Goal: Task Accomplishment & Management: Manage account settings

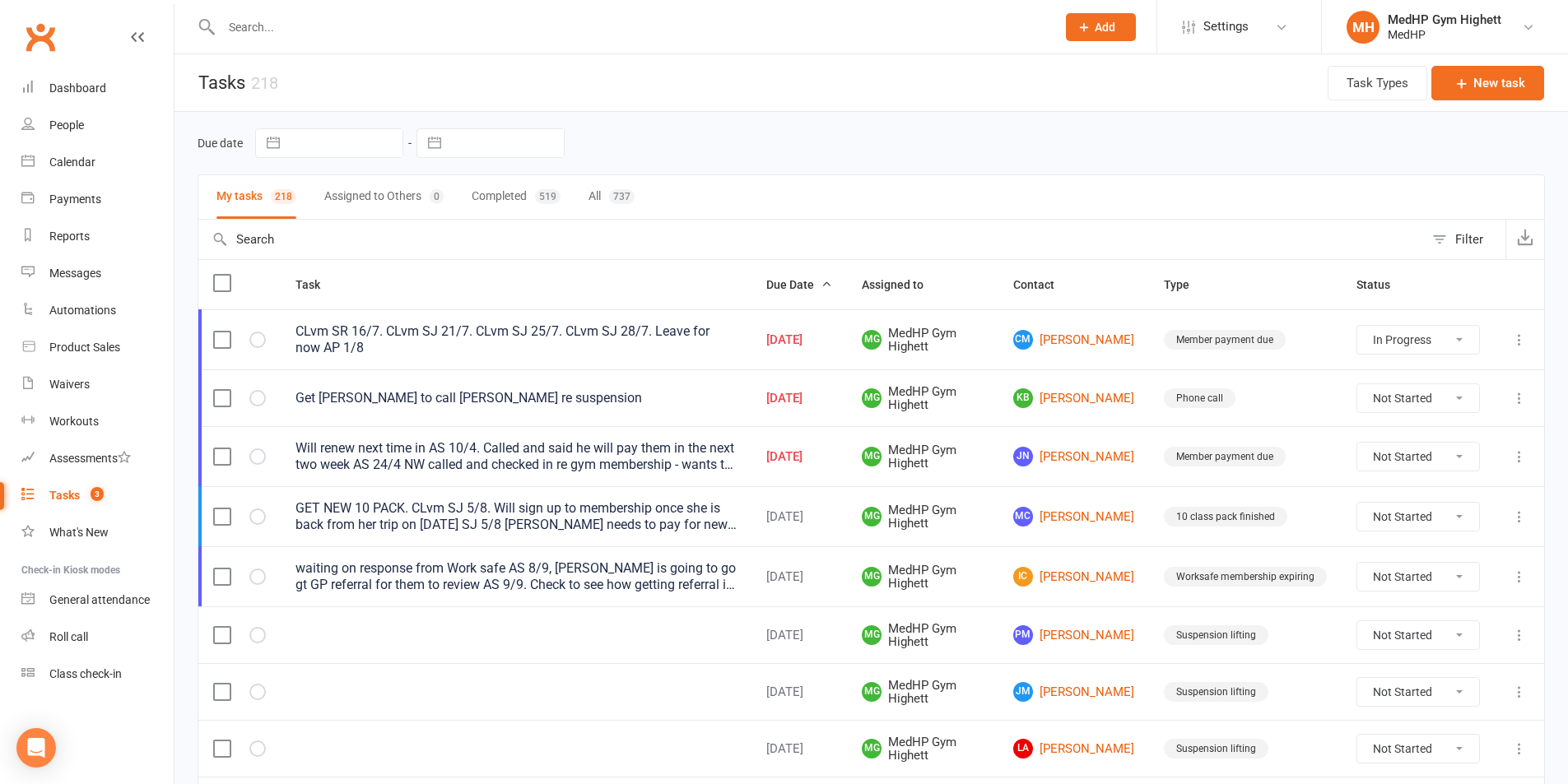
select select "started"
click at [601, 22] on input "text" at bounding box center [630, 27] width 828 height 23
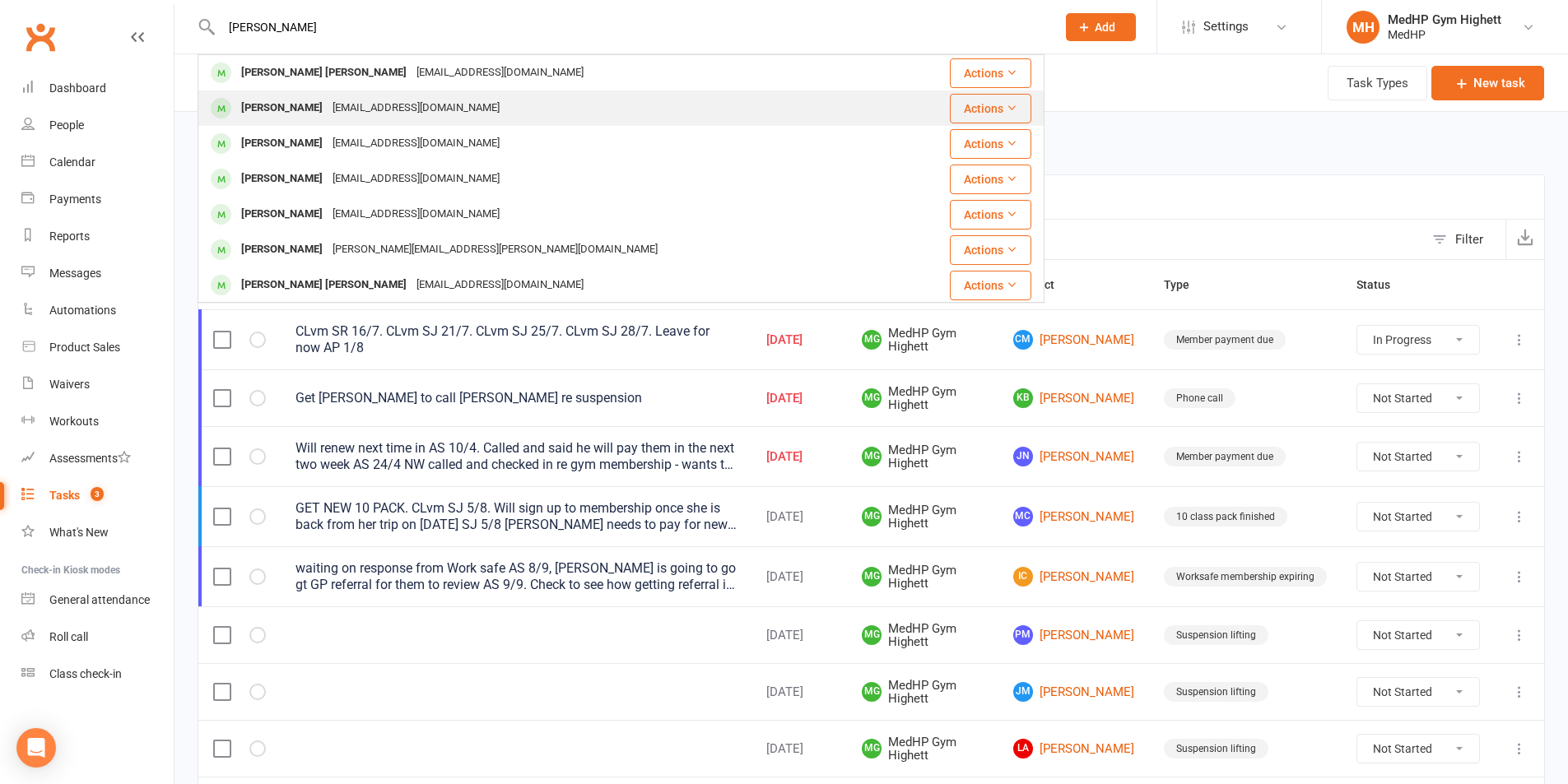
type input "[PERSON_NAME]"
click at [345, 105] on div "[EMAIL_ADDRESS][DOMAIN_NAME]" at bounding box center [416, 108] width 177 height 24
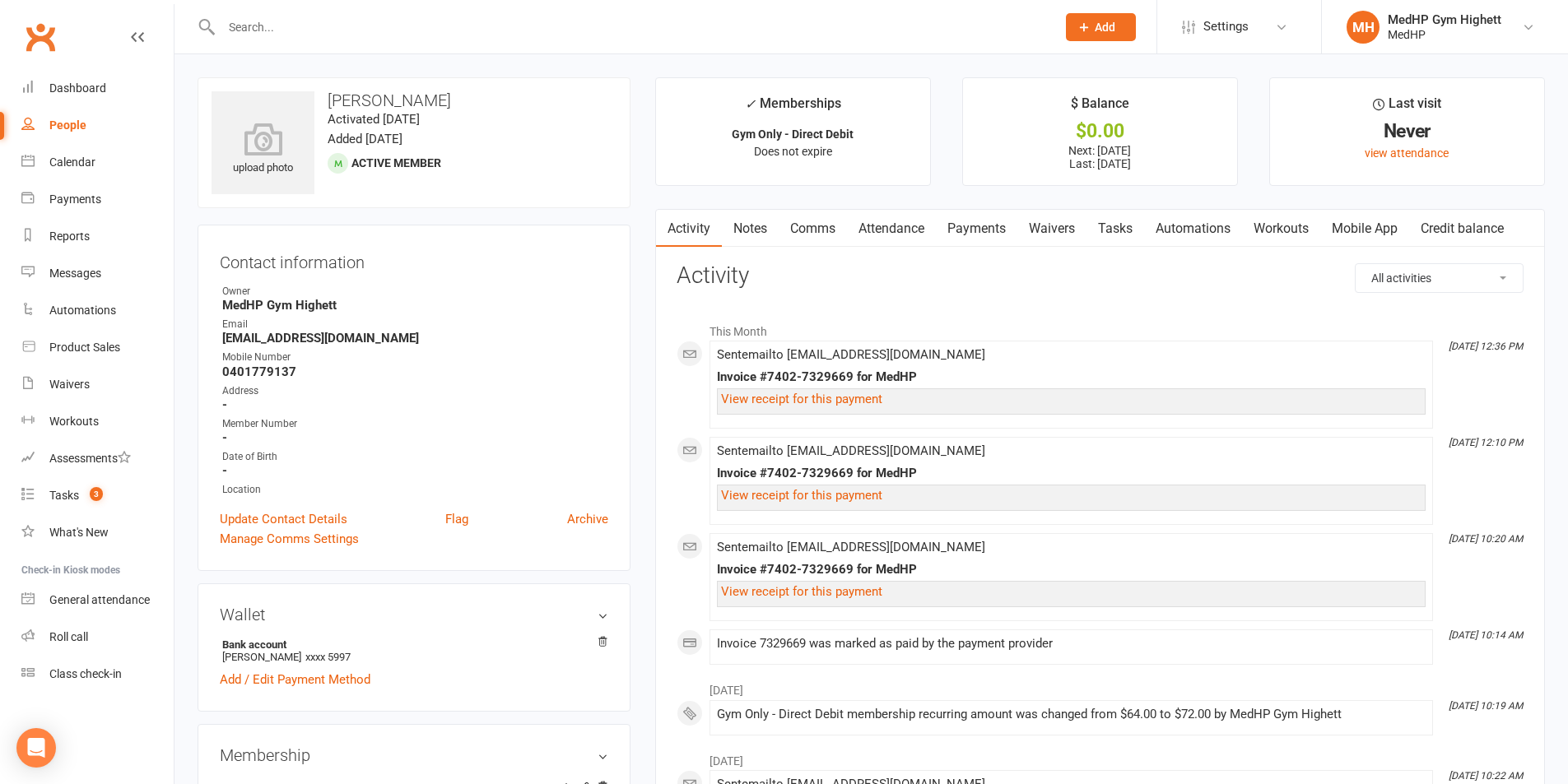
click at [985, 231] on link "Payments" at bounding box center [976, 229] width 81 height 38
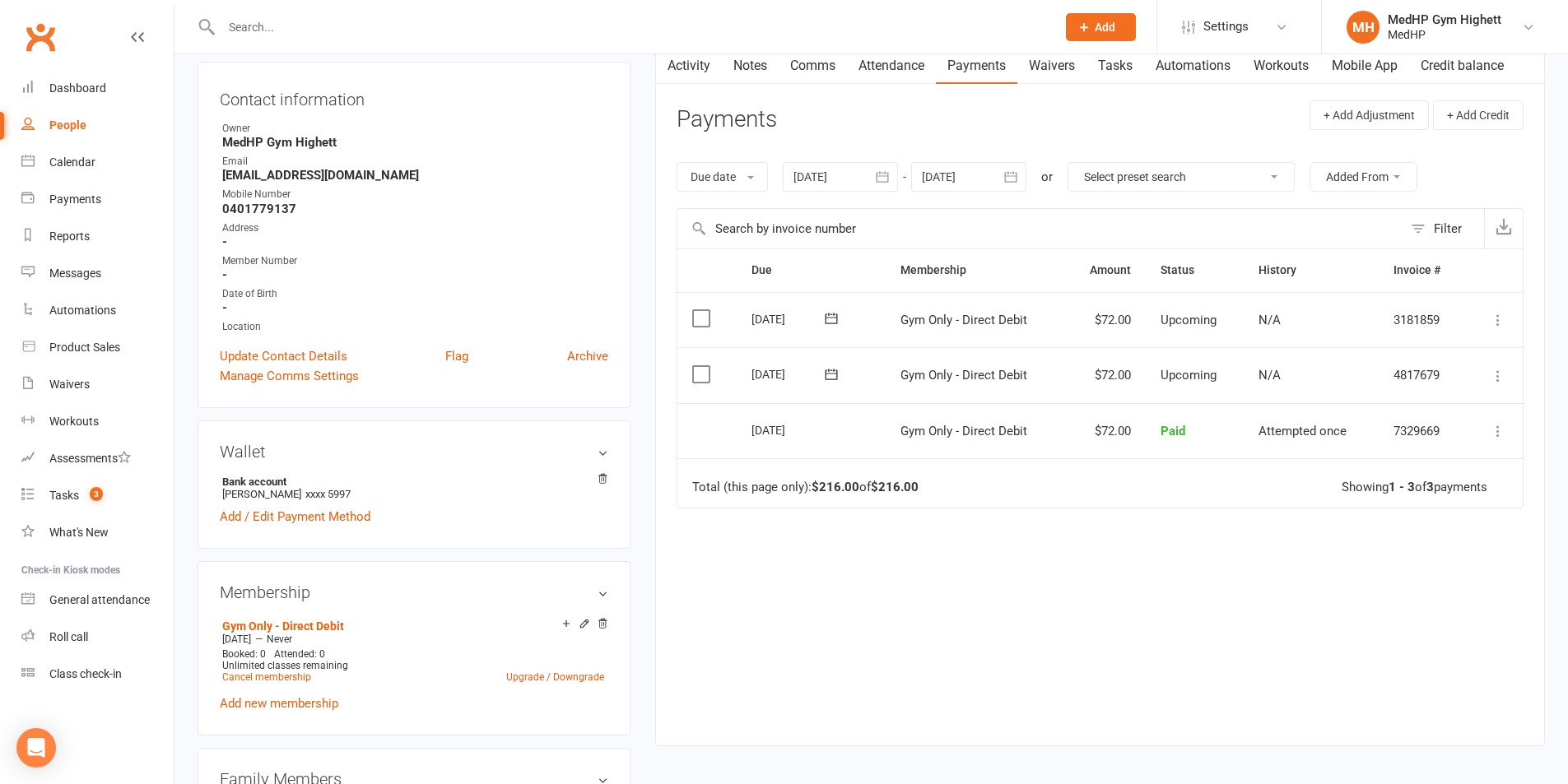
scroll to position [165, 0]
click at [1503, 424] on icon at bounding box center [1498, 429] width 16 height 16
click at [1244, 528] on div "Due Contact Membership Amount Status History Invoice # Select this [DATE] [PERS…" at bounding box center [1100, 483] width 847 height 472
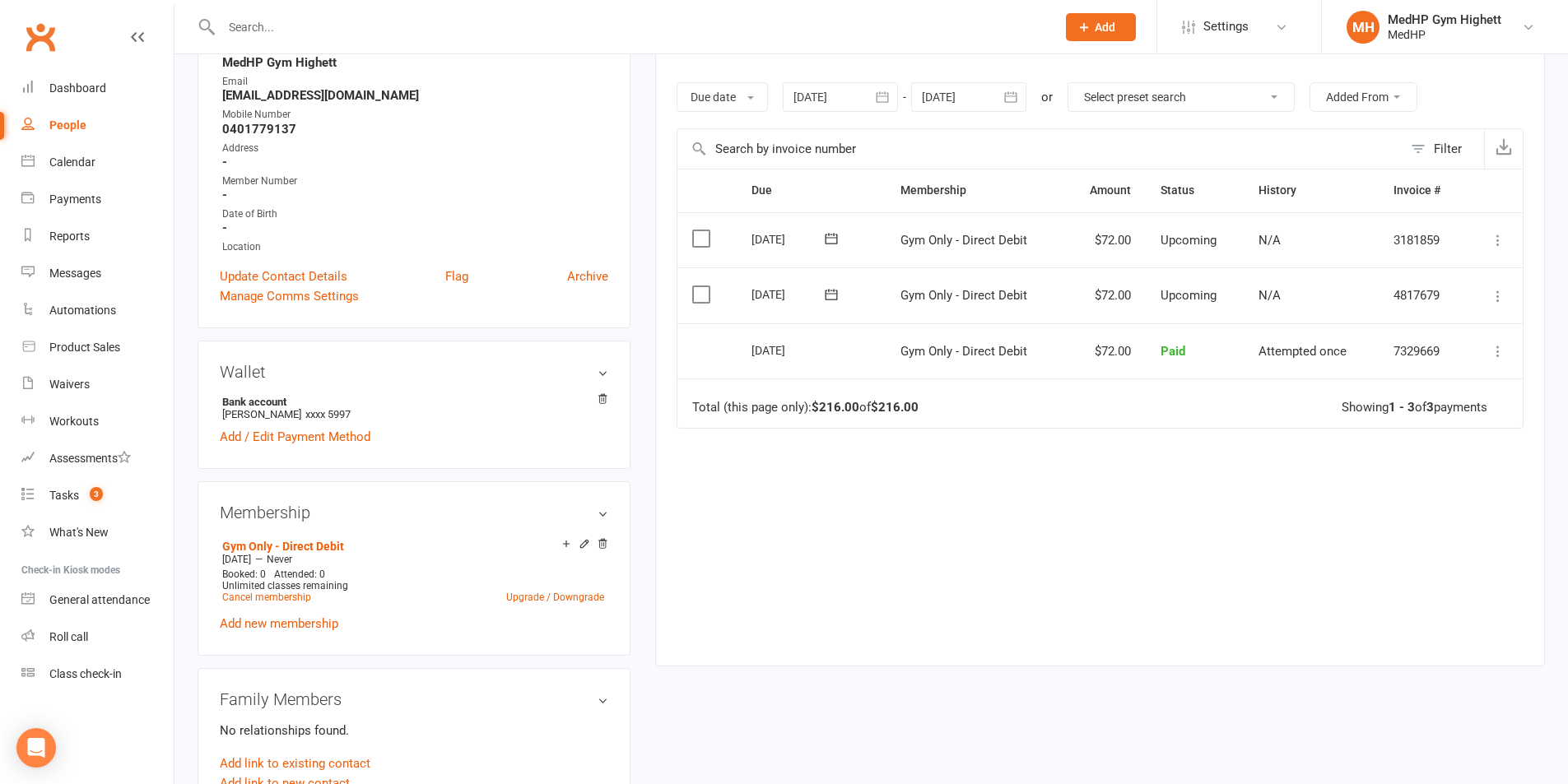
scroll to position [247, 0]
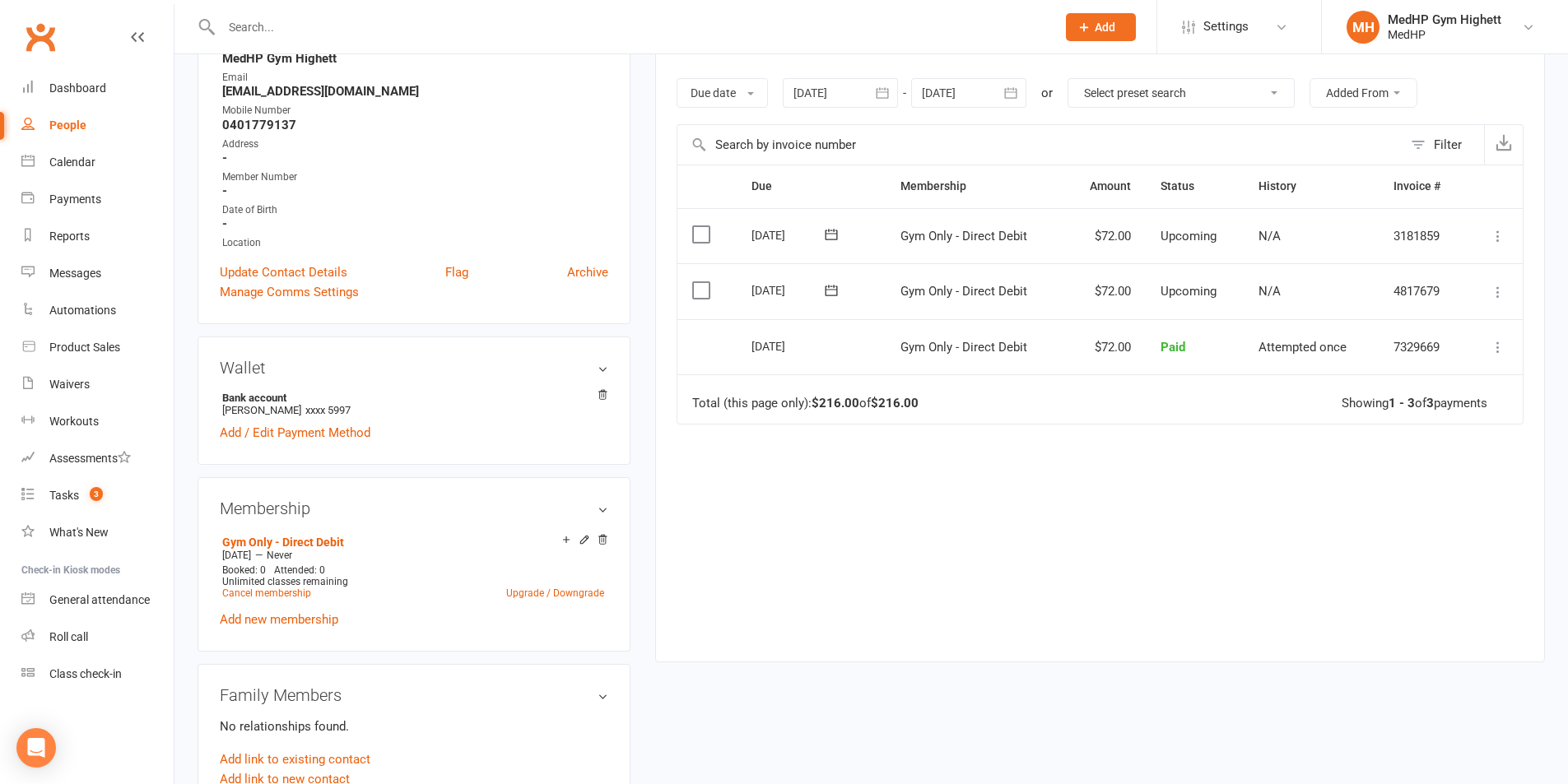
click at [1502, 338] on button at bounding box center [1498, 347] width 20 height 20
click at [1432, 449] on link "View invoice receipt" at bounding box center [1425, 445] width 163 height 33
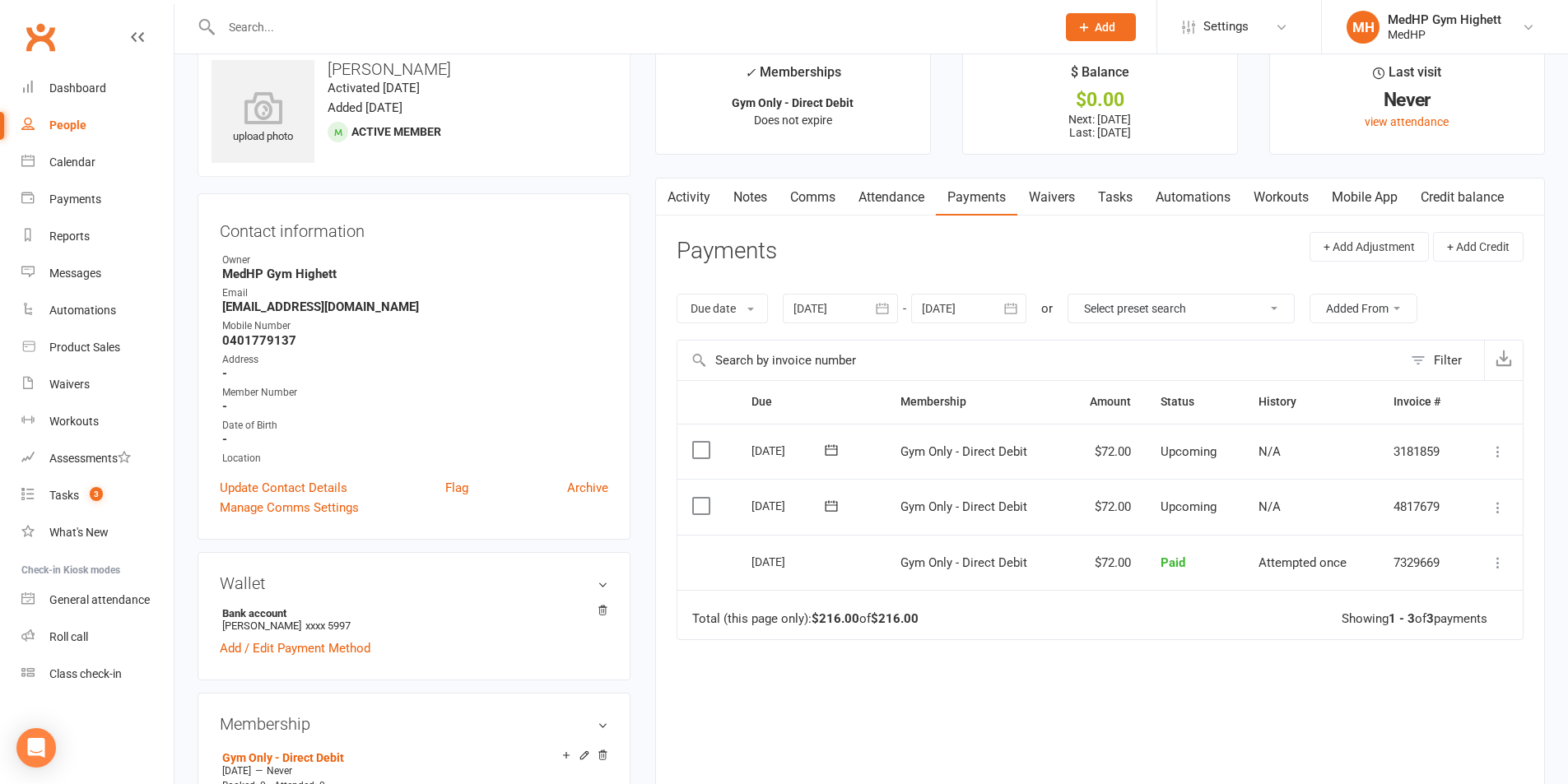
scroll to position [82, 0]
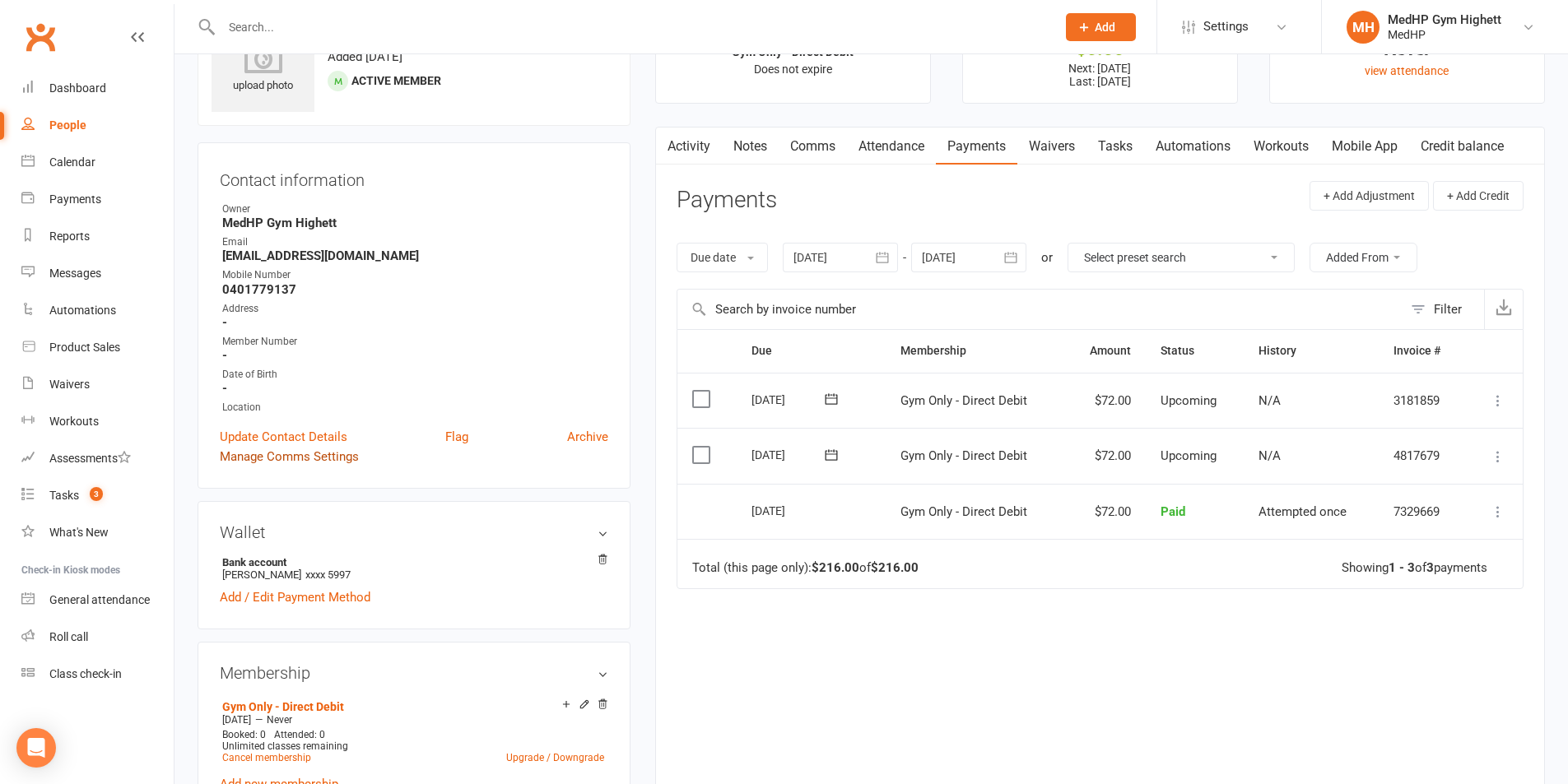
click at [314, 456] on link "Manage Comms Settings" at bounding box center [289, 457] width 139 height 20
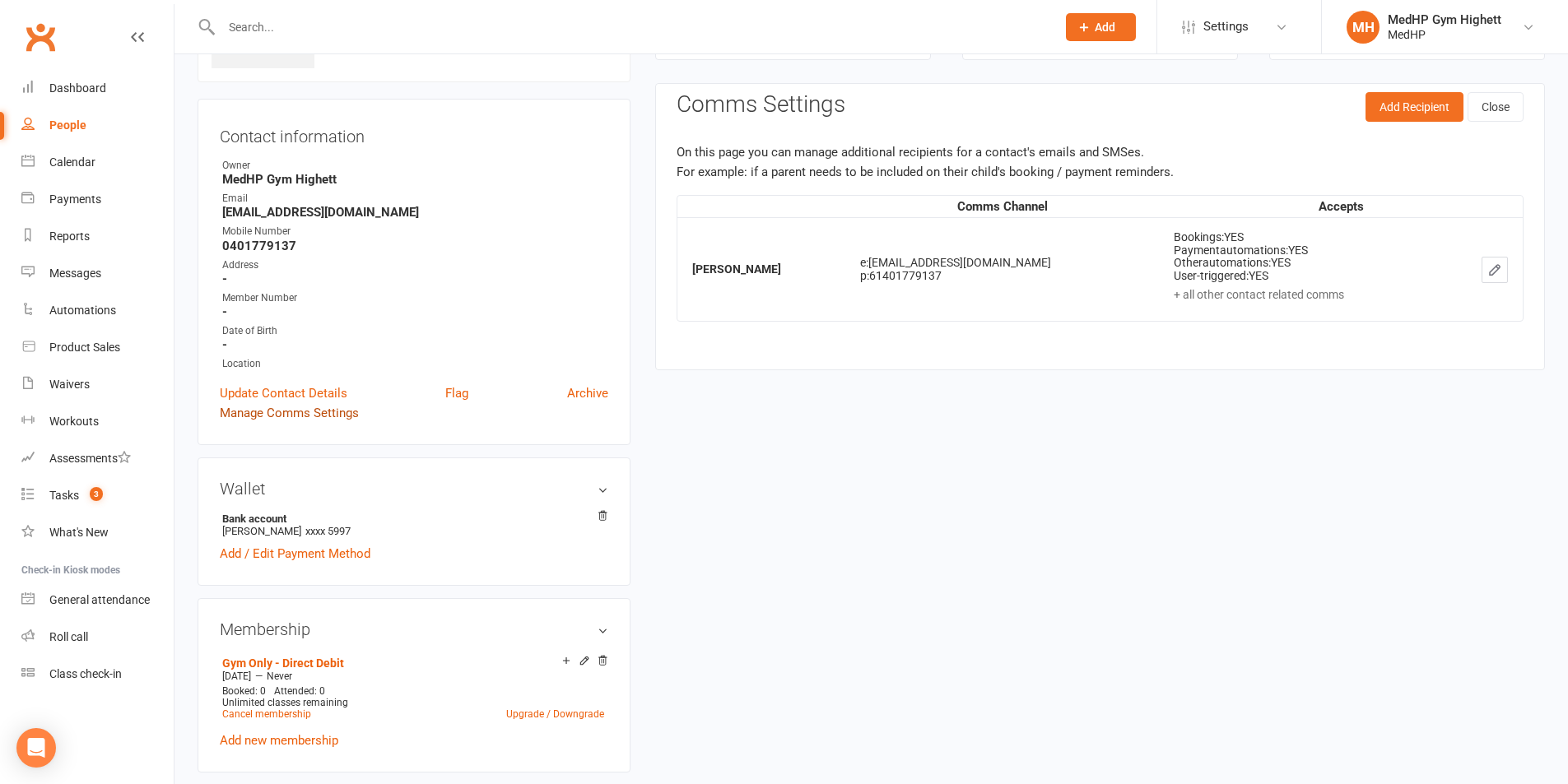
scroll to position [127, 0]
click at [1476, 268] on td at bounding box center [1483, 268] width 80 height 104
click at [1487, 263] on icon "button" at bounding box center [1494, 269] width 15 height 15
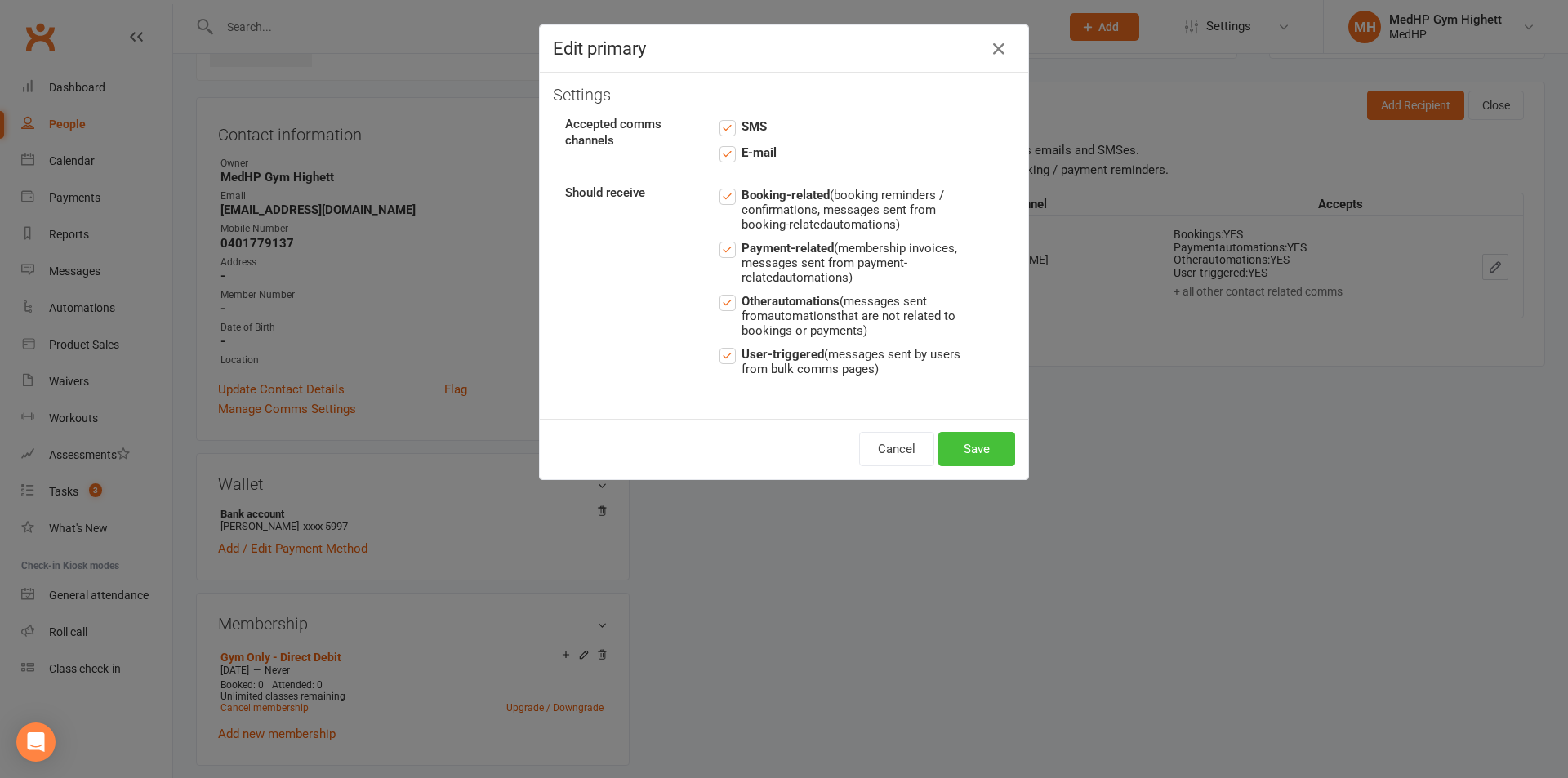
click at [1001, 442] on button "Save" at bounding box center [977, 449] width 76 height 35
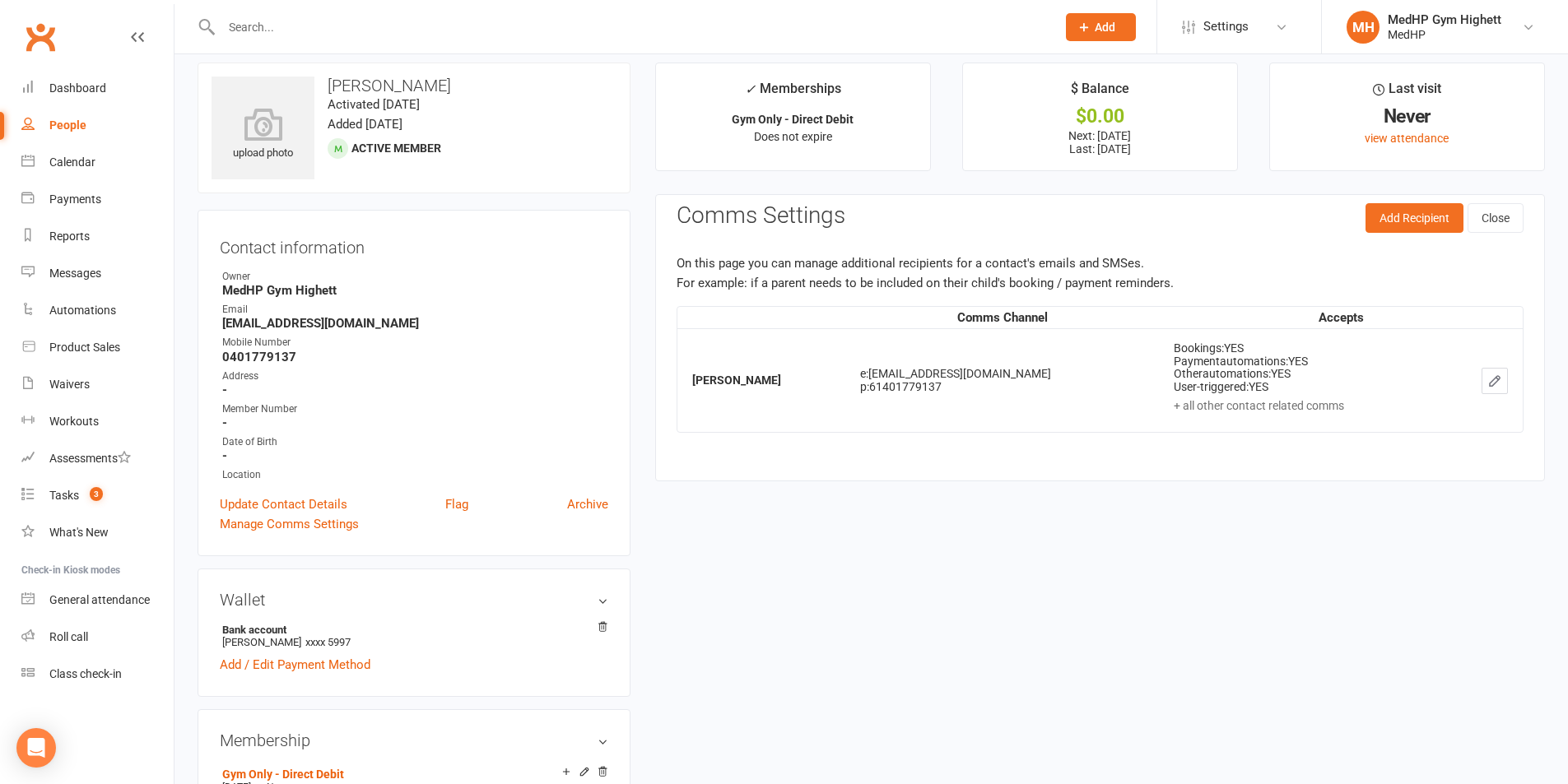
scroll to position [0, 0]
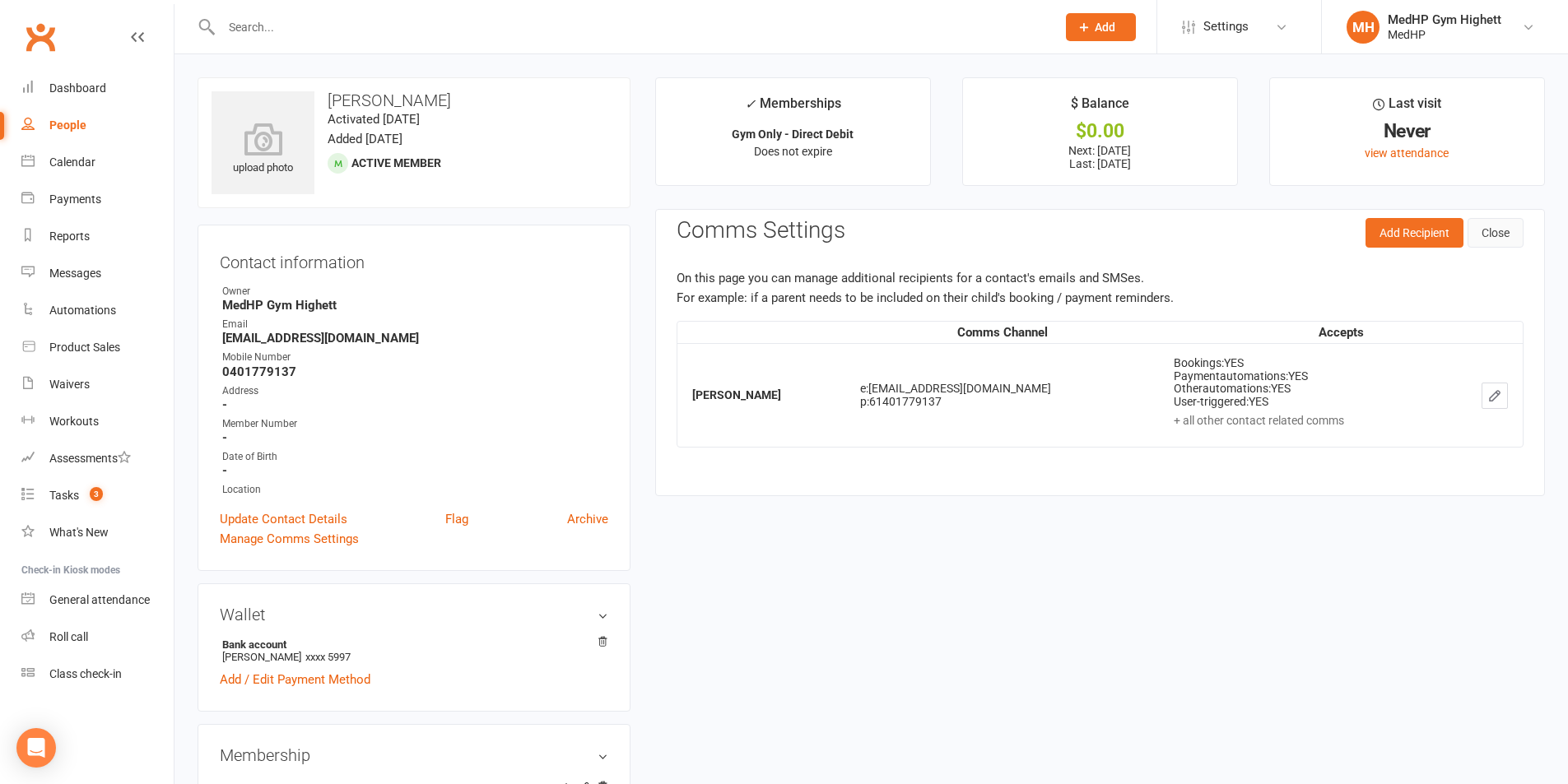
click at [1487, 228] on button "Close" at bounding box center [1496, 233] width 56 height 30
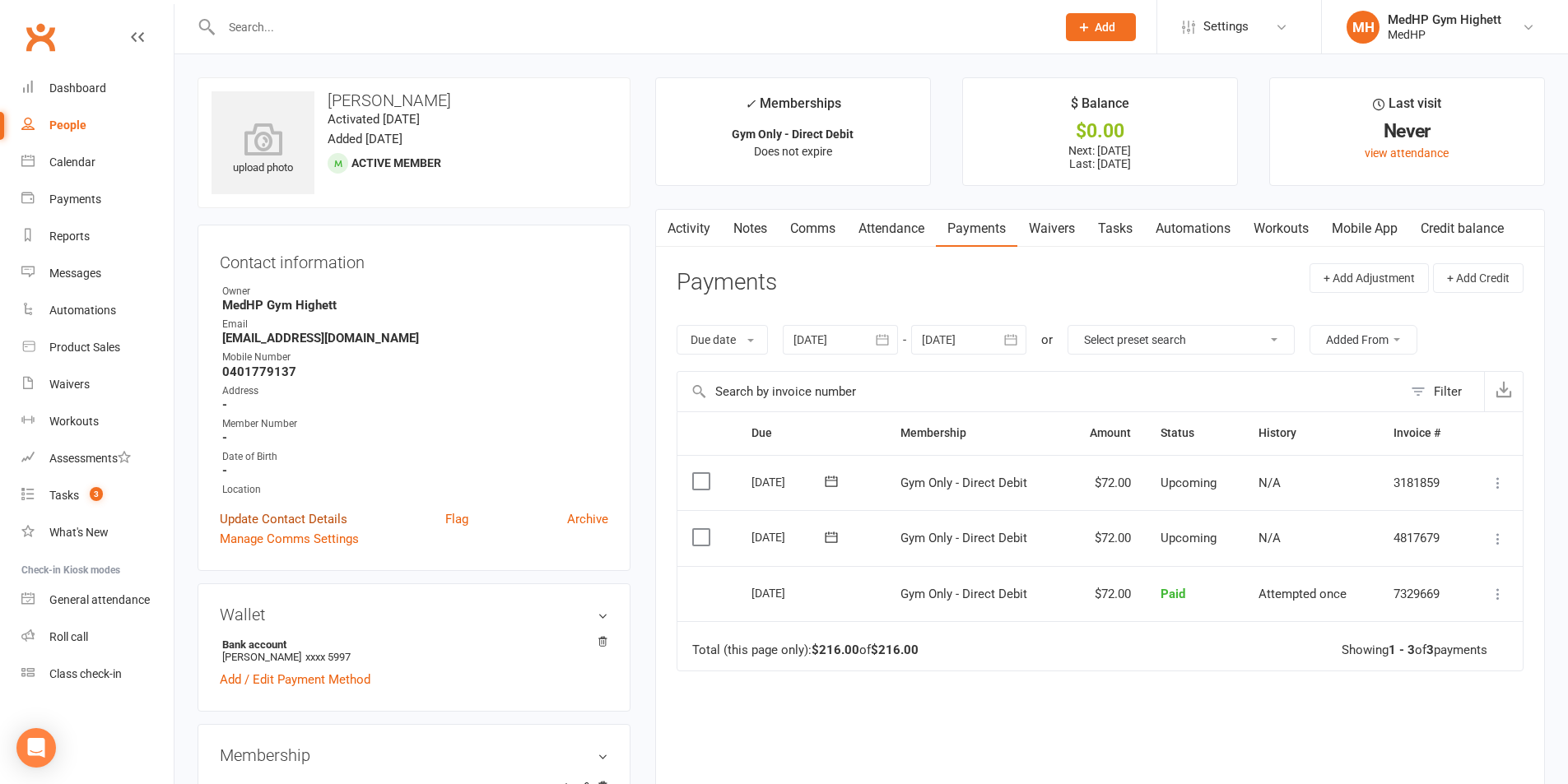
click at [300, 519] on link "Update Contact Details" at bounding box center [284, 519] width 128 height 20
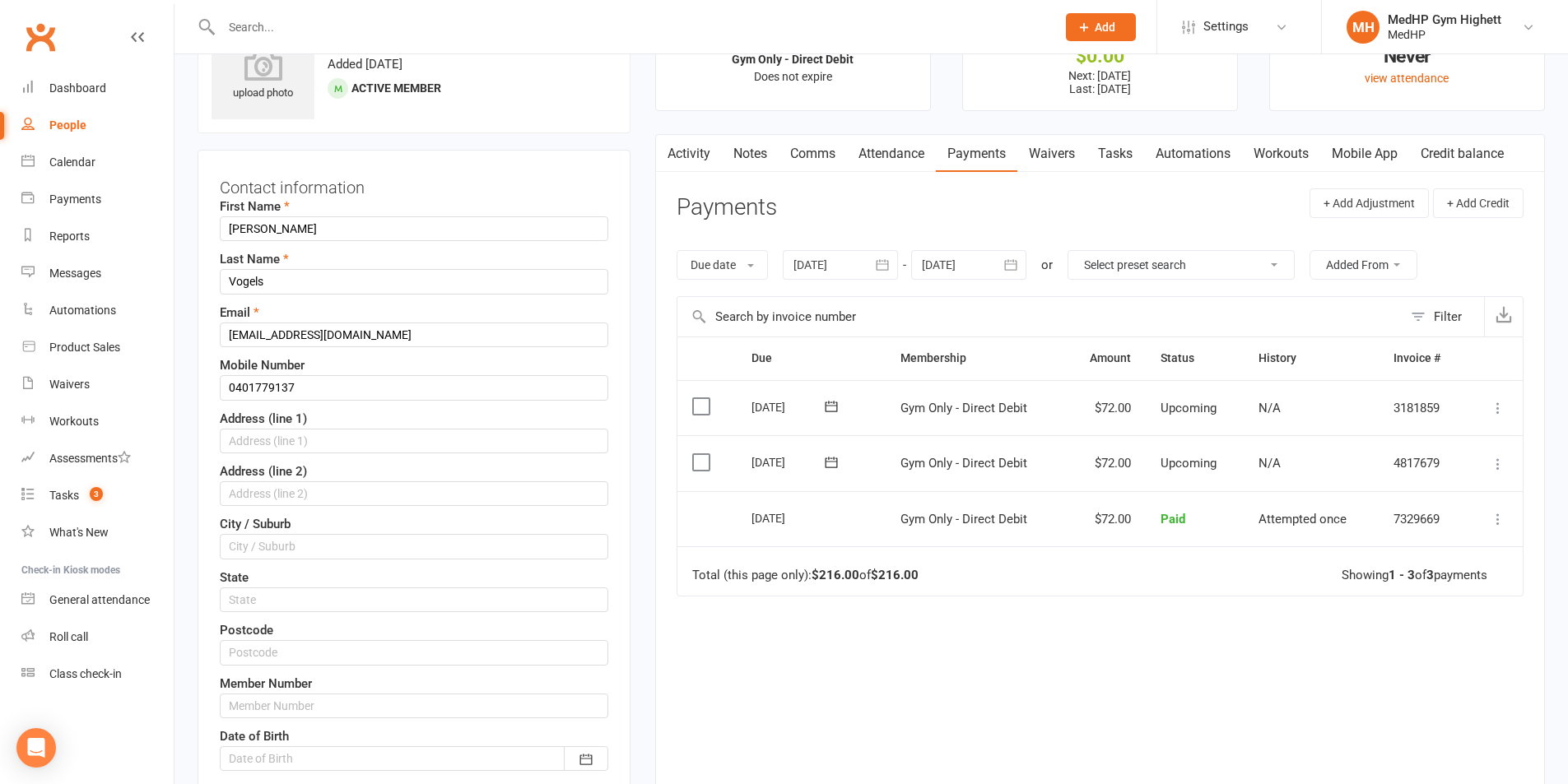
scroll to position [77, 0]
drag, startPoint x: 387, startPoint y: 333, endPoint x: 215, endPoint y: 344, distance: 172.4
click at [215, 344] on div "Contact information First Name [PERSON_NAME] Last Name [PERSON_NAME] Email [EMA…" at bounding box center [414, 546] width 433 height 798
type input "[EMAIL_ADDRESS][DOMAIN_NAME]"
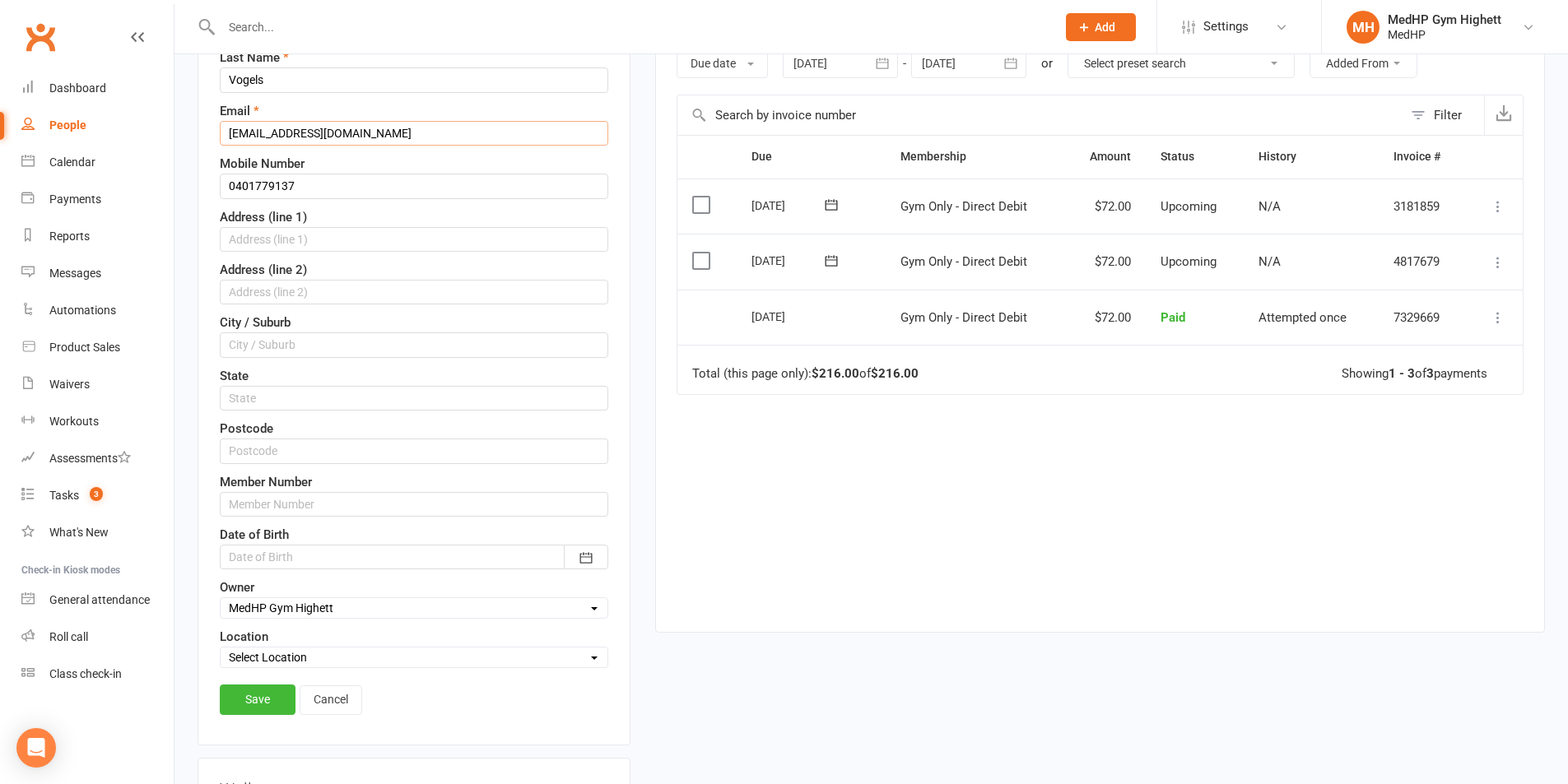
scroll to position [489, 0]
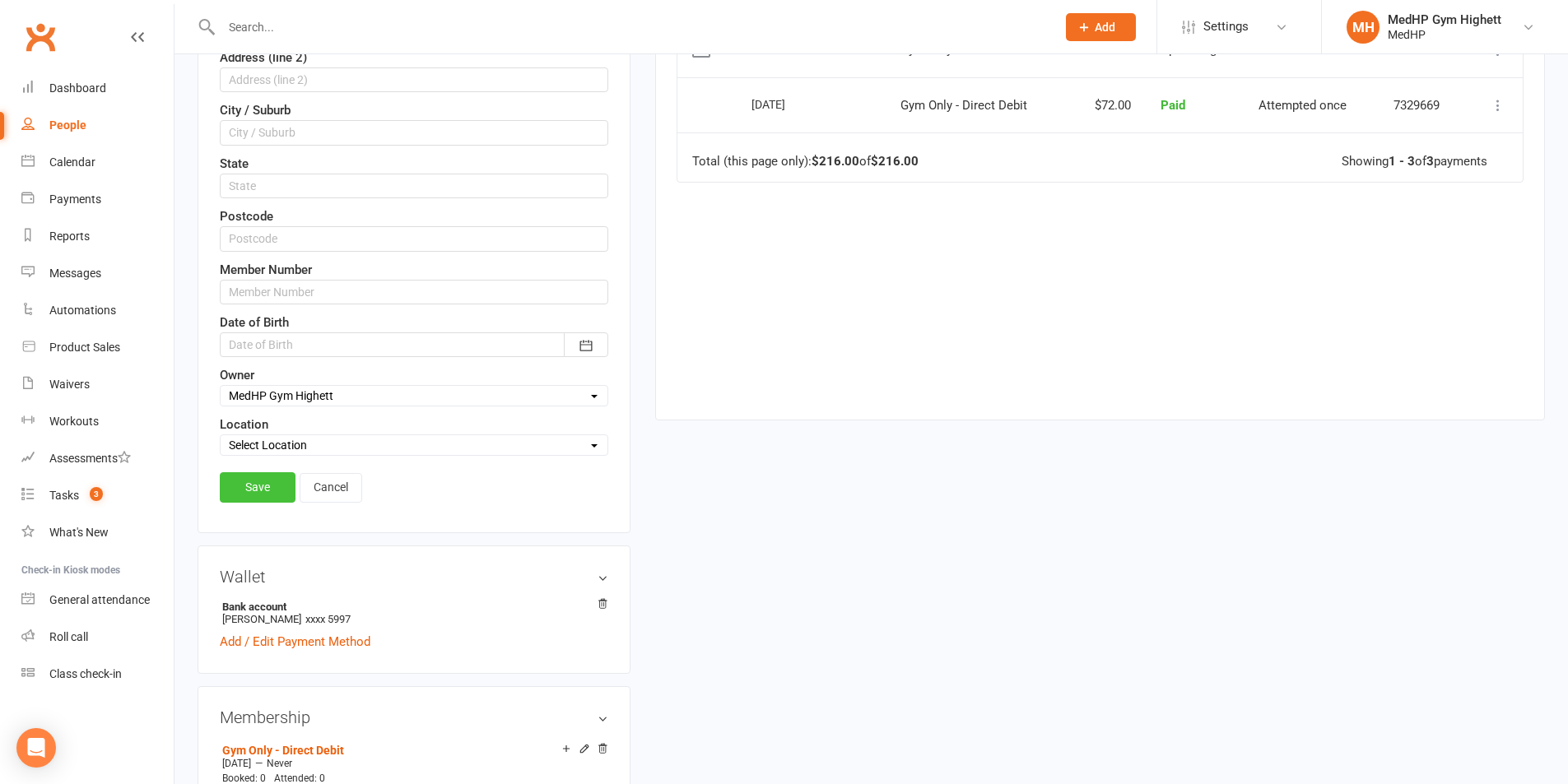
click at [270, 484] on link "Save" at bounding box center [258, 487] width 76 height 30
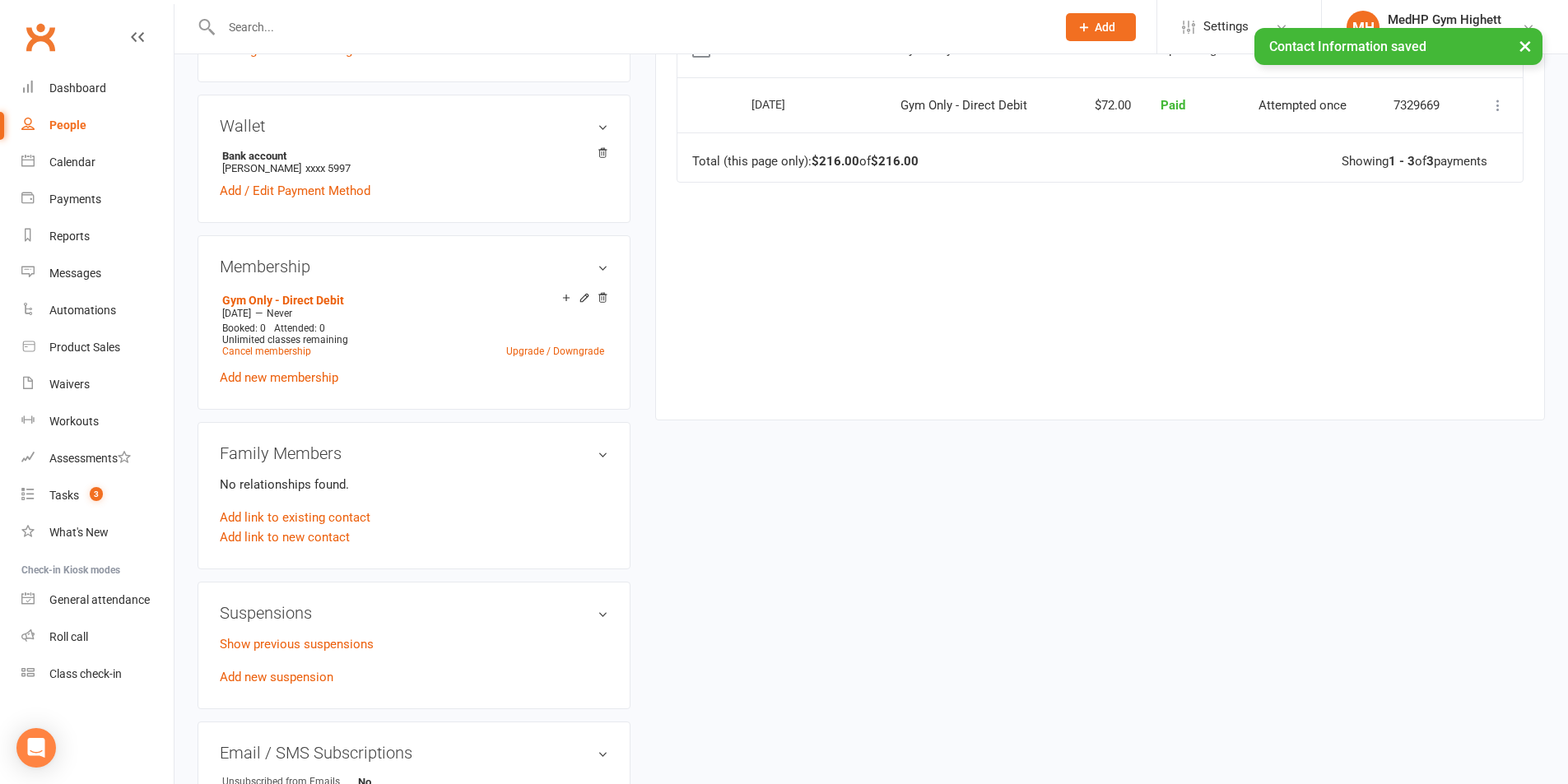
scroll to position [77, 0]
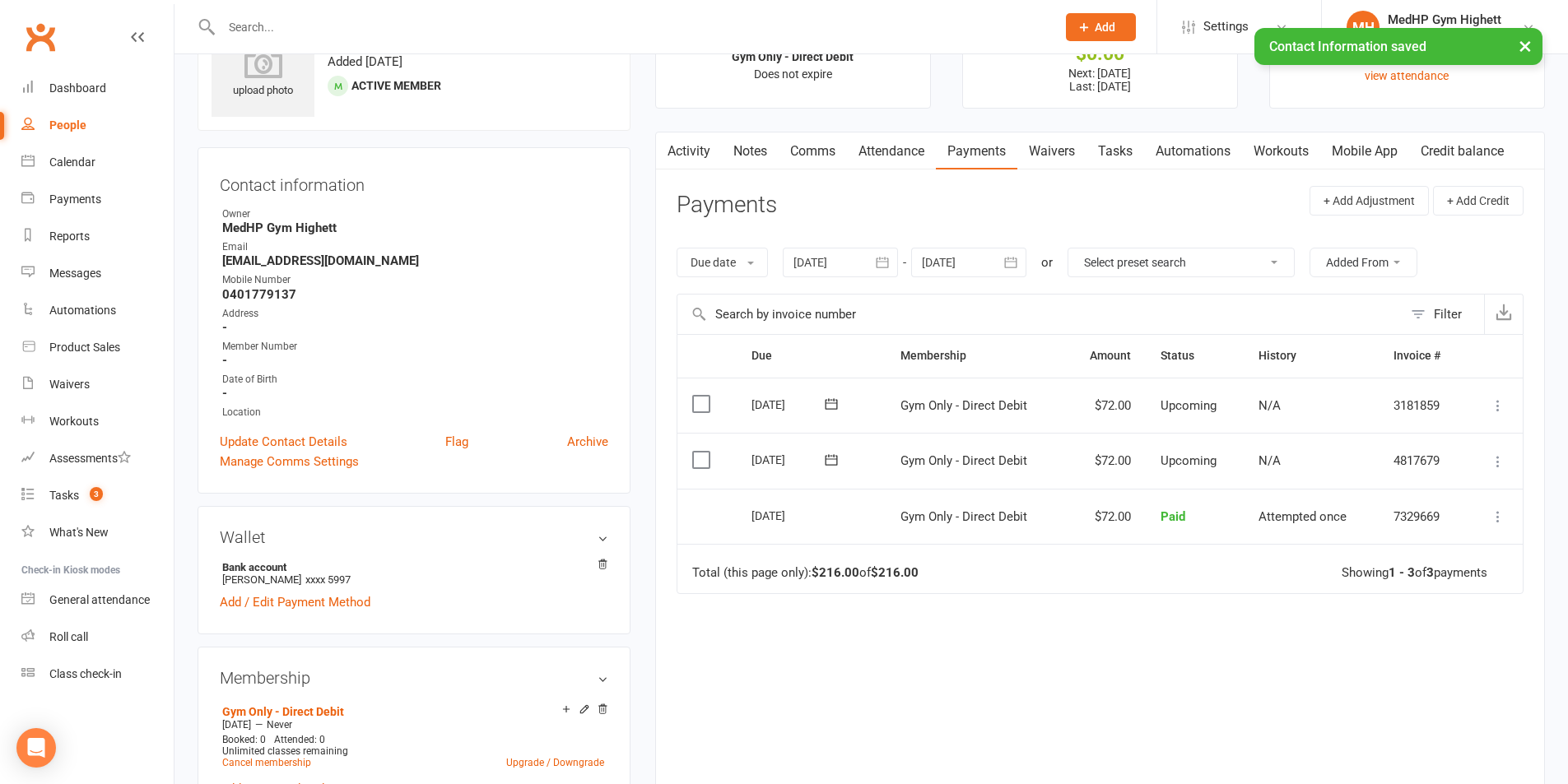
click at [1490, 515] on icon at bounding box center [1498, 517] width 16 height 16
click at [1409, 585] on link "Re-send invoice receipt" at bounding box center [1425, 581] width 163 height 33
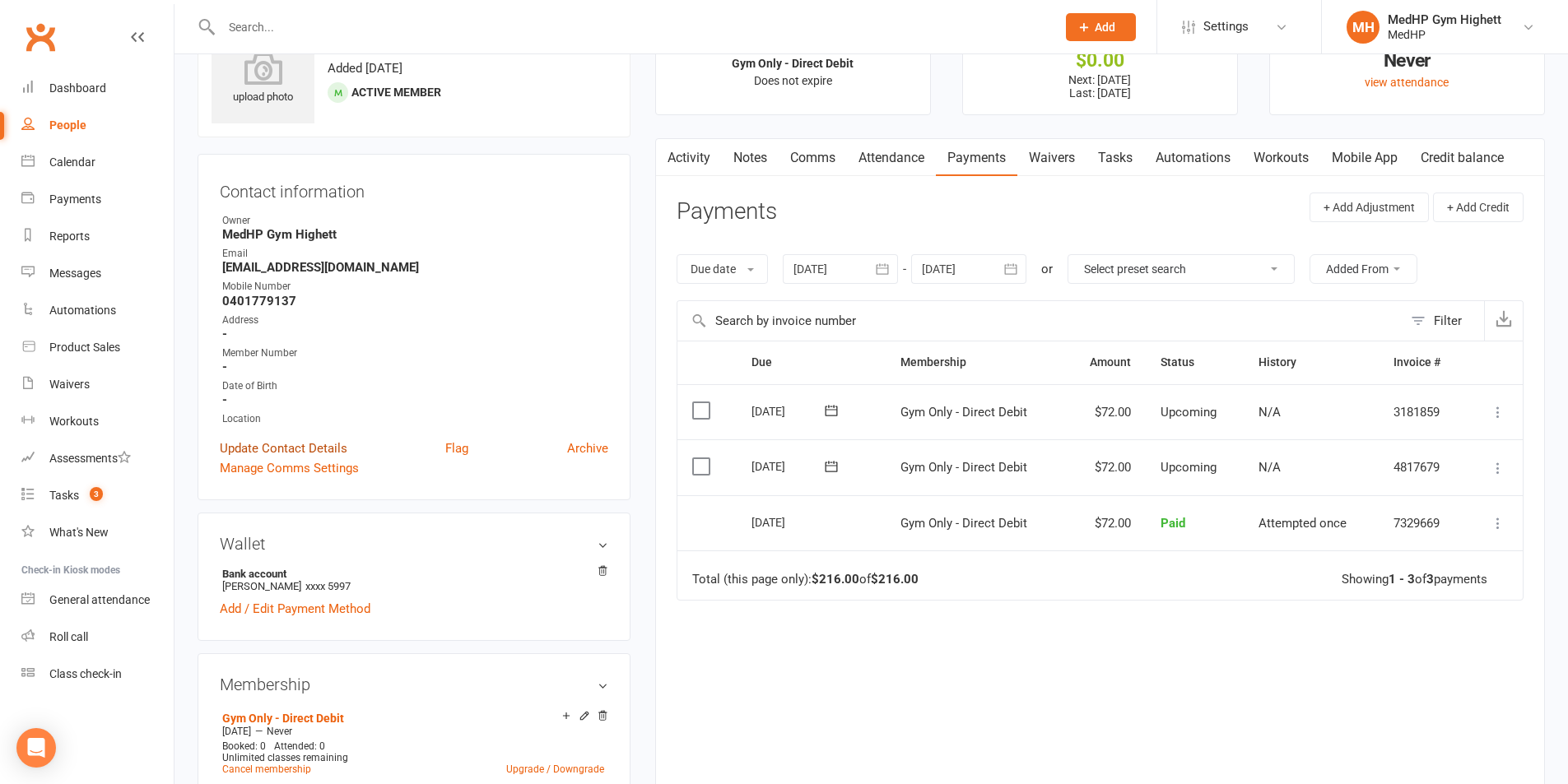
scroll to position [0, 0]
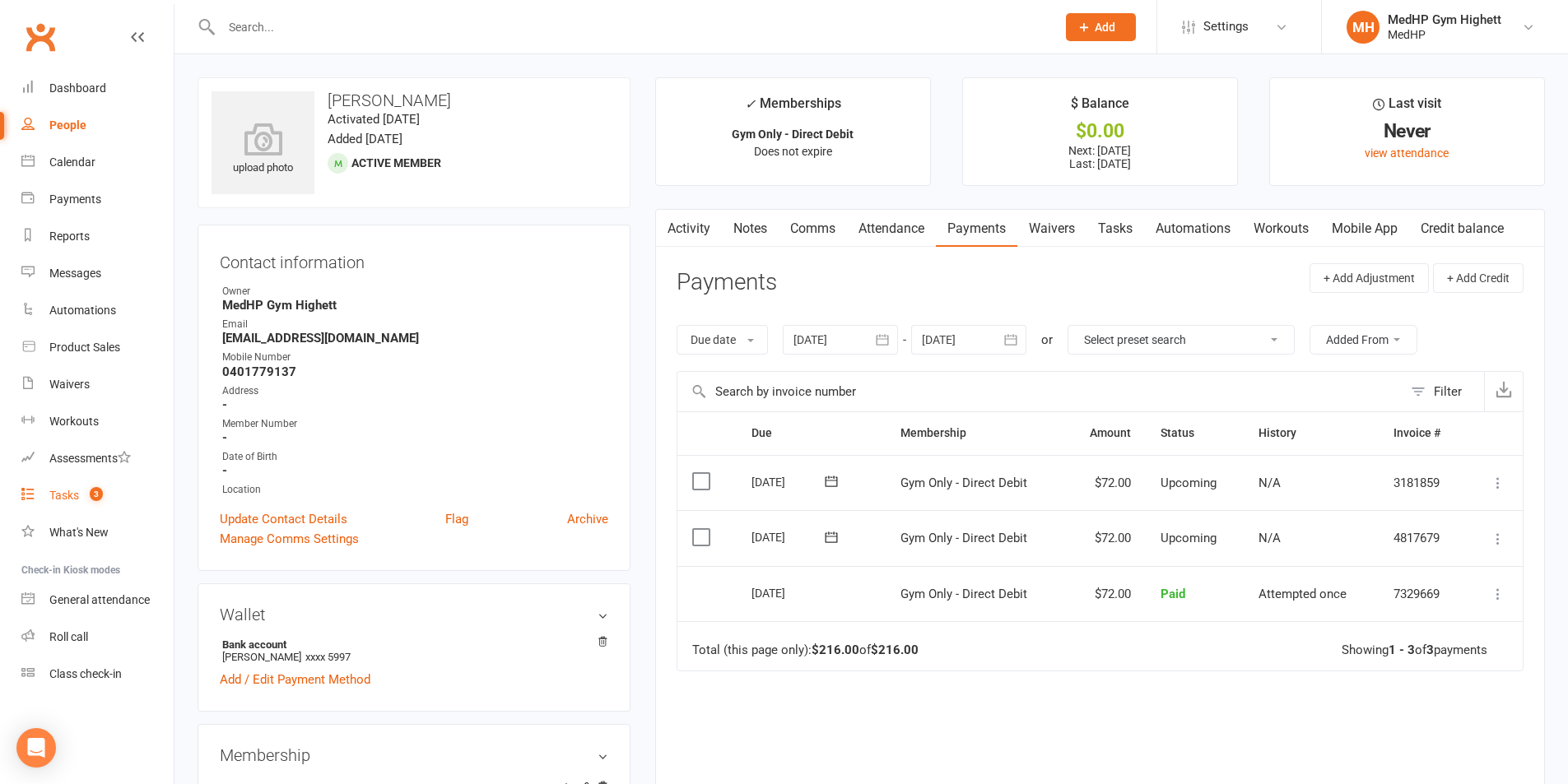
click at [76, 491] on div "Tasks" at bounding box center [64, 495] width 30 height 13
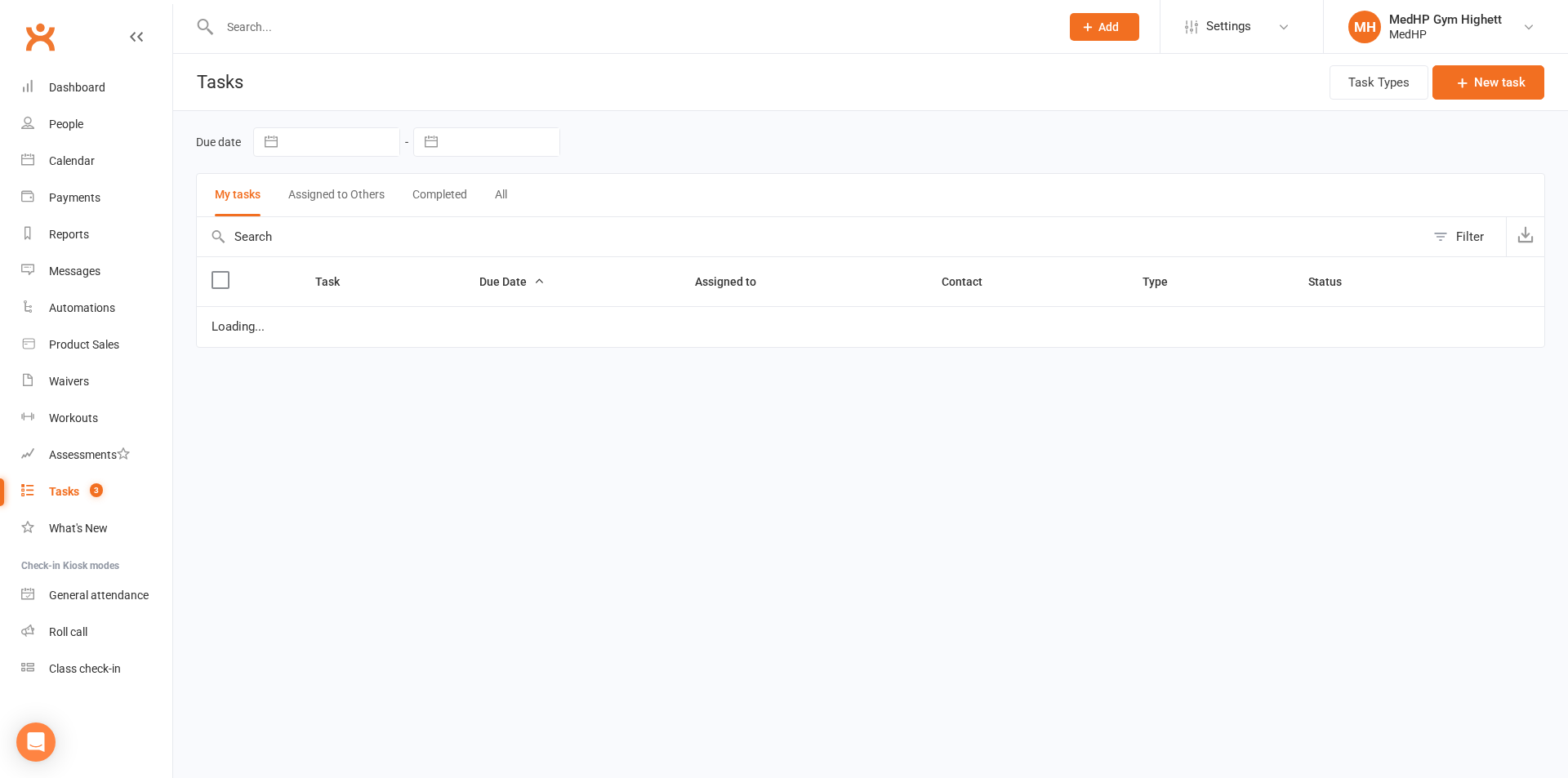
select select "started"
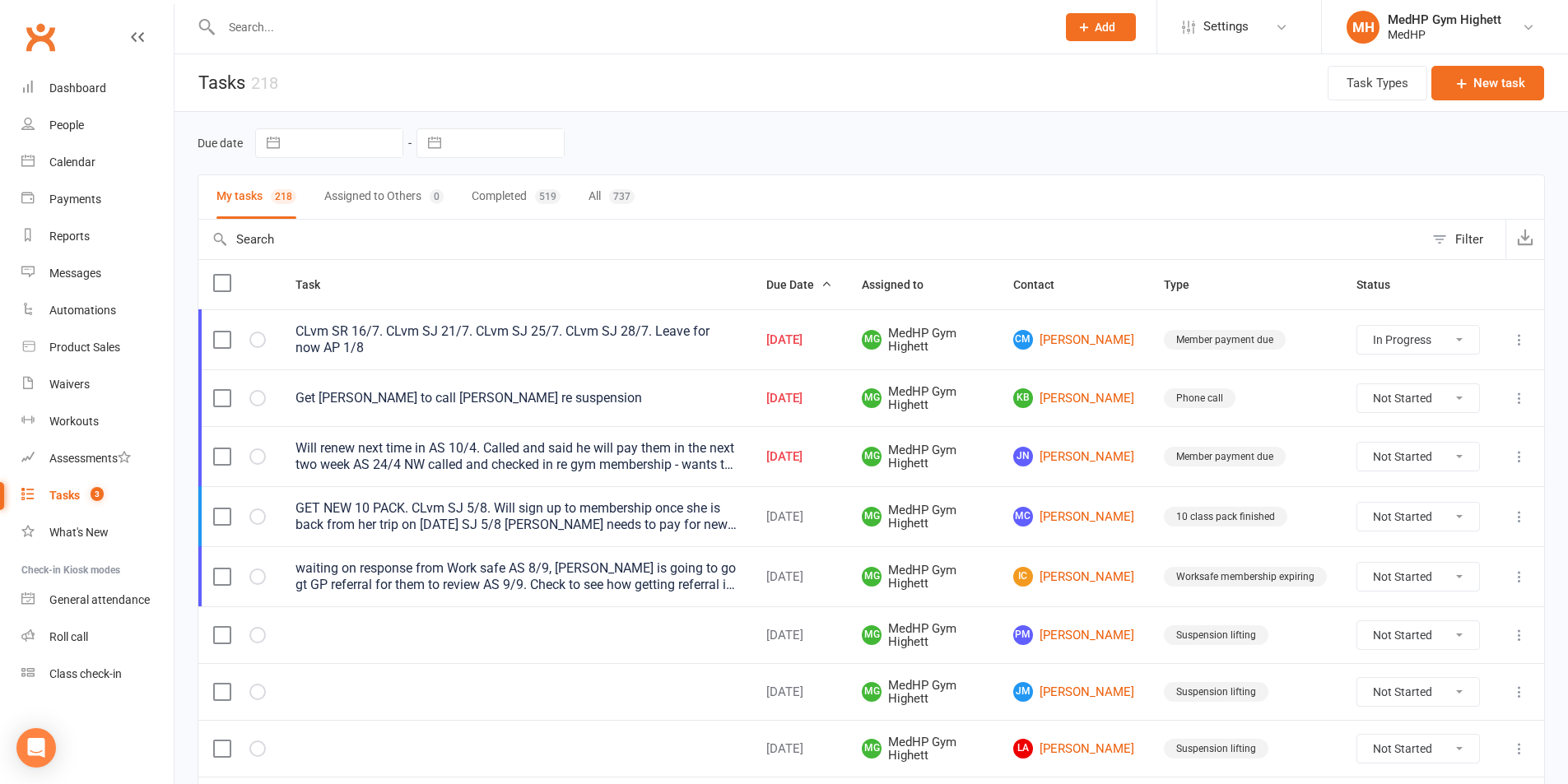
click at [683, 29] on input "text" at bounding box center [630, 27] width 828 height 23
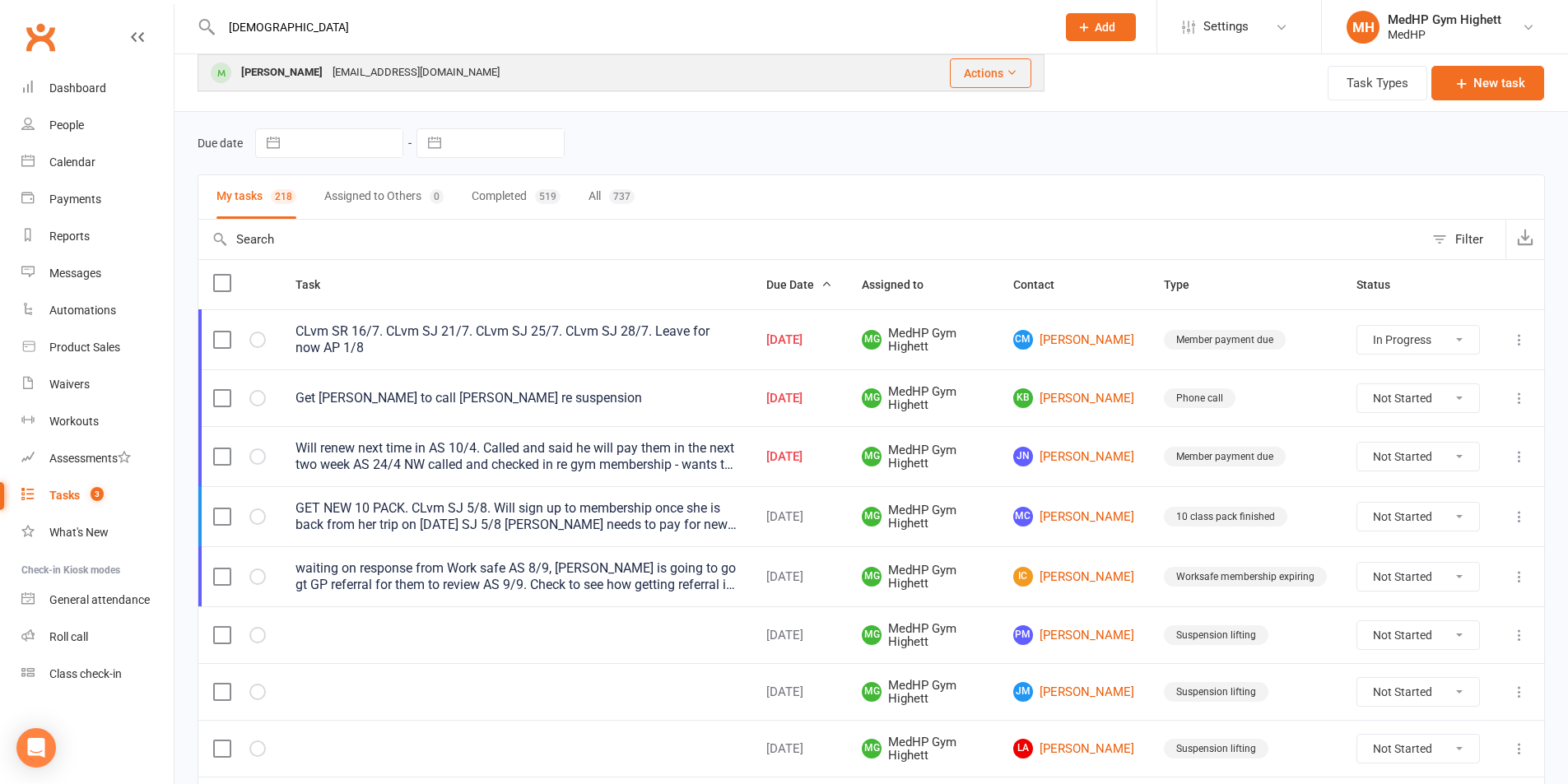
type input "[DEMOGRAPHIC_DATA]"
click at [401, 74] on div "[EMAIL_ADDRESS][DOMAIN_NAME]" at bounding box center [416, 73] width 177 height 24
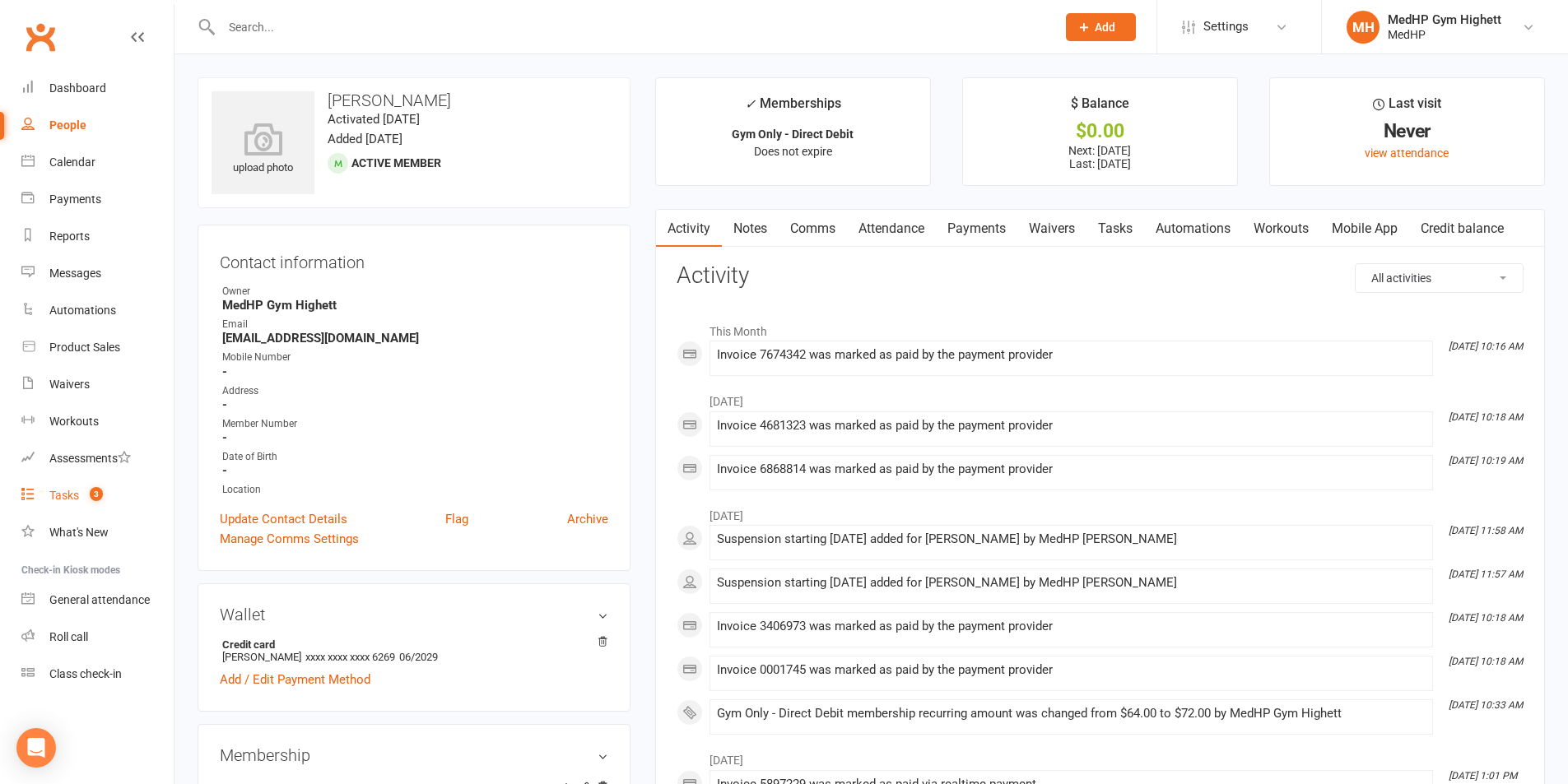
click at [62, 482] on link "Tasks 3" at bounding box center [97, 495] width 152 height 37
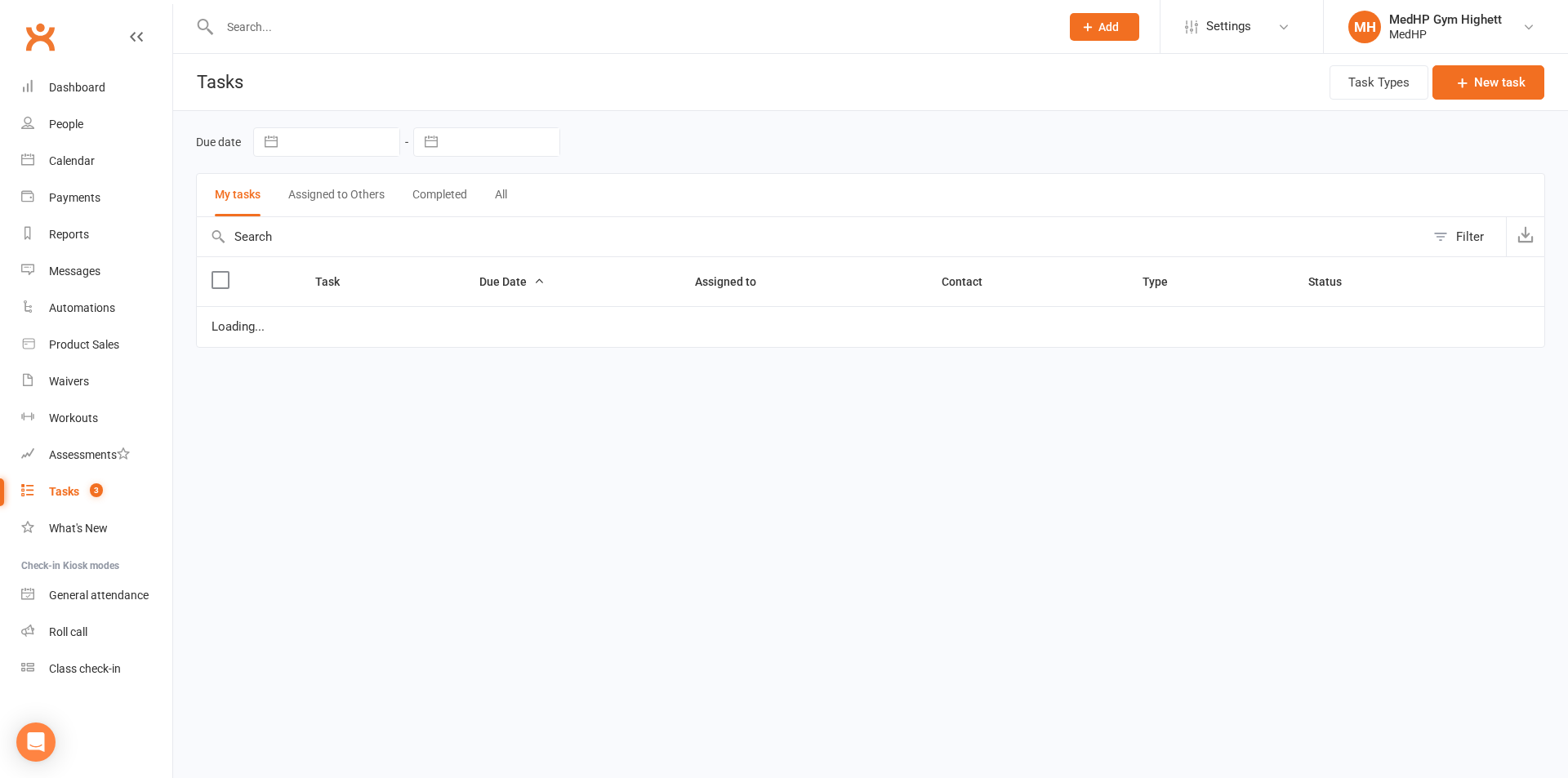
select select "started"
